Goal: Task Accomplishment & Management: Complete application form

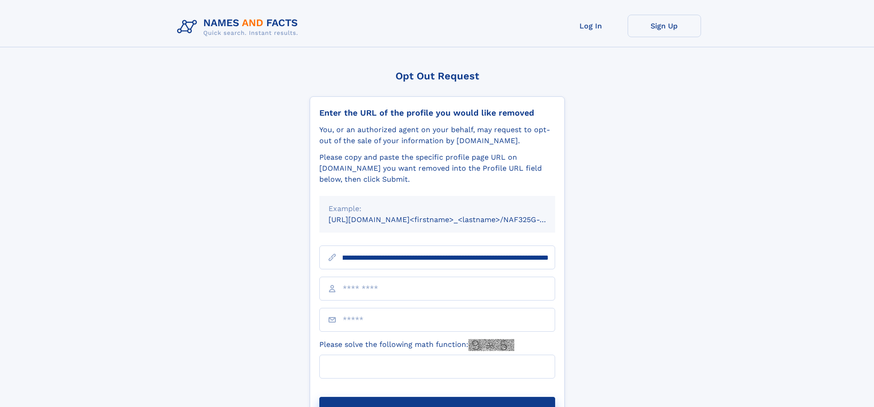
scroll to position [0, 111]
type input "**********"
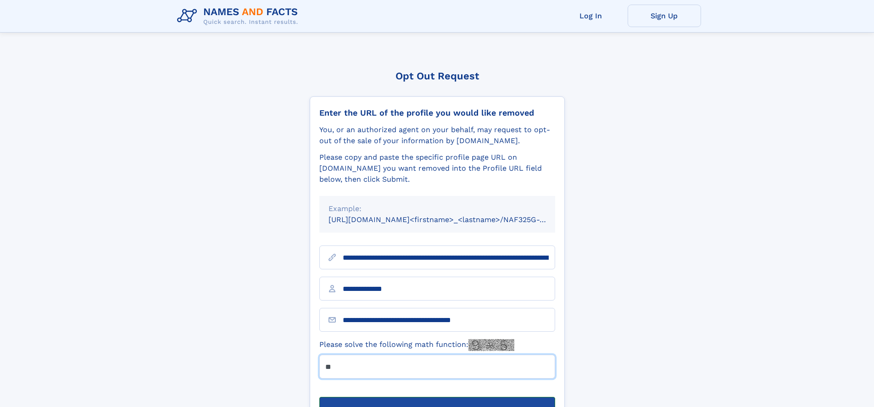
type input "**"
click at [437, 397] on button "Submit Opt Out Request" at bounding box center [437, 411] width 236 height 29
